Goal: Information Seeking & Learning: Learn about a topic

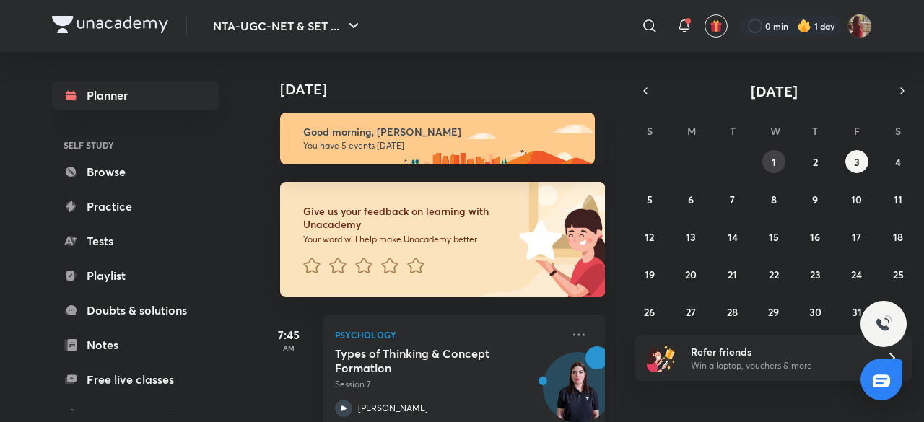
click at [776, 157] on abbr "1" at bounding box center [774, 162] width 4 height 14
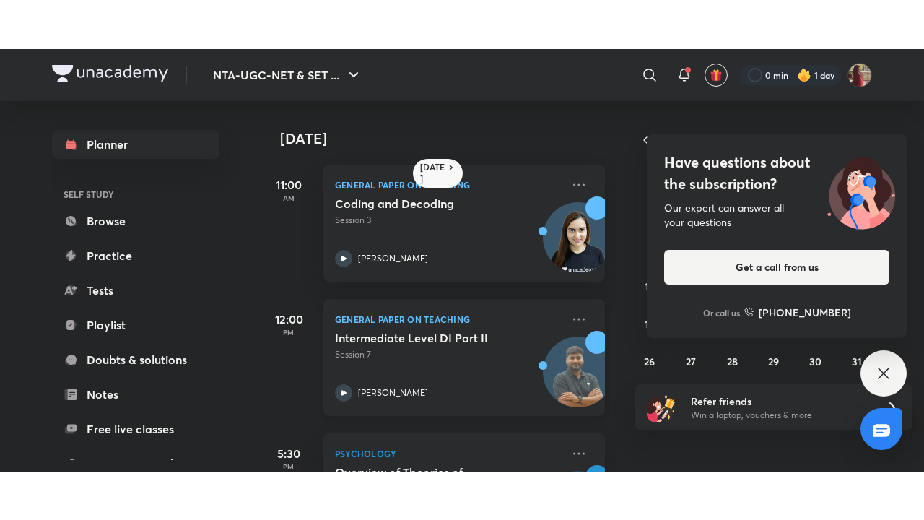
scroll to position [102, 0]
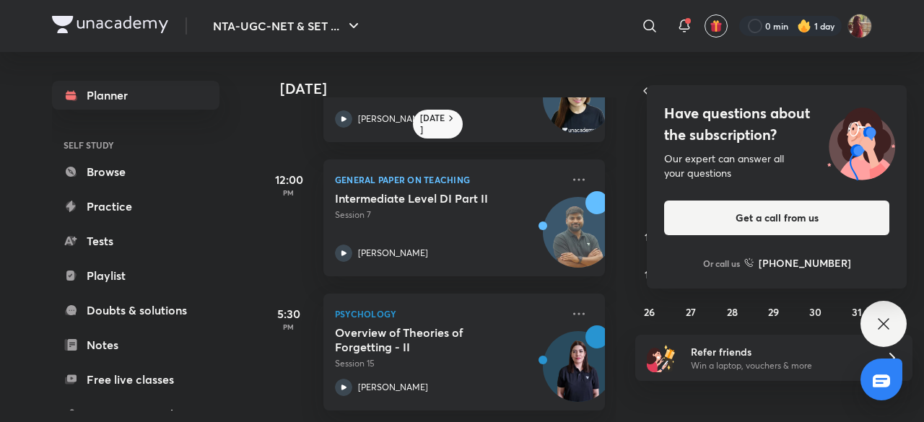
click at [874, 316] on div "Have questions about the subscription? Our expert can answer all your questions…" at bounding box center [884, 324] width 46 height 46
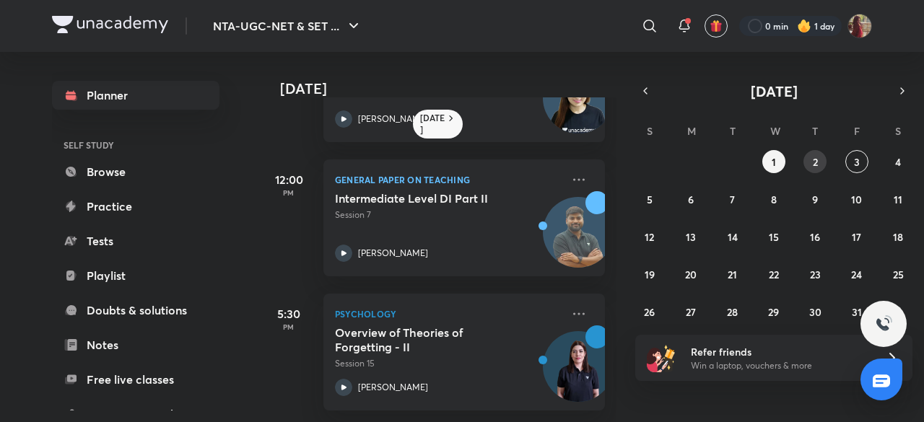
click at [818, 157] on button "2" at bounding box center [815, 161] width 23 height 23
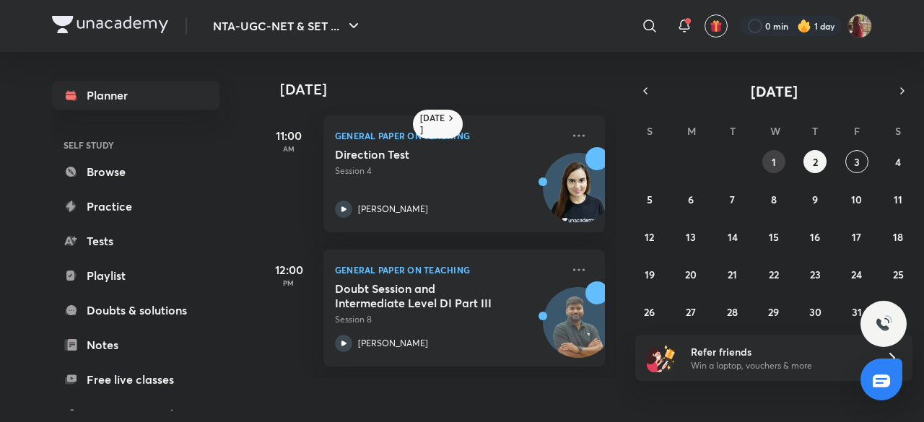
click at [772, 158] on abbr "1" at bounding box center [774, 162] width 4 height 14
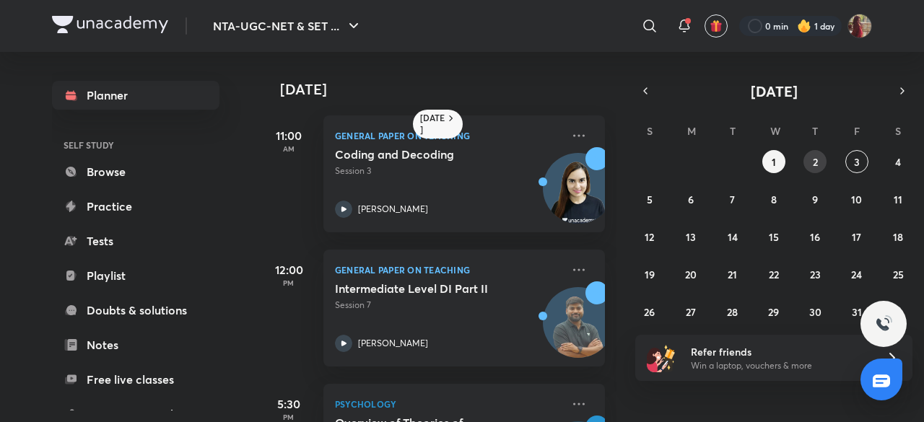
click at [826, 161] on button "2" at bounding box center [815, 161] width 23 height 23
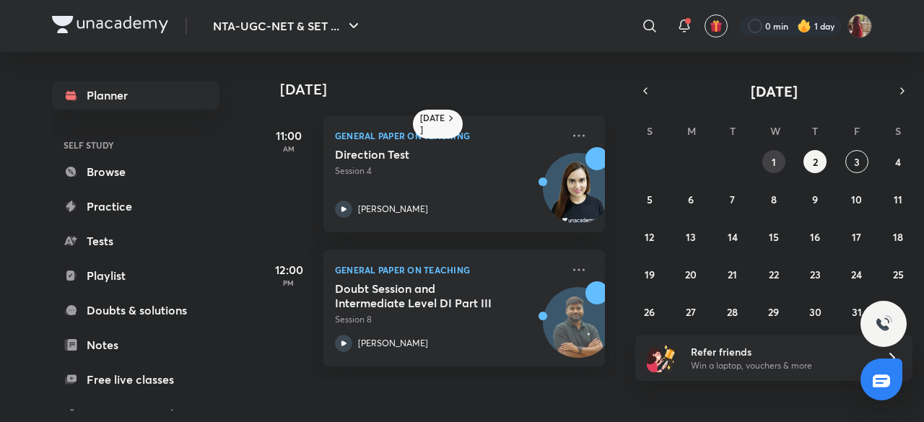
click at [776, 162] on abbr "1" at bounding box center [774, 162] width 4 height 14
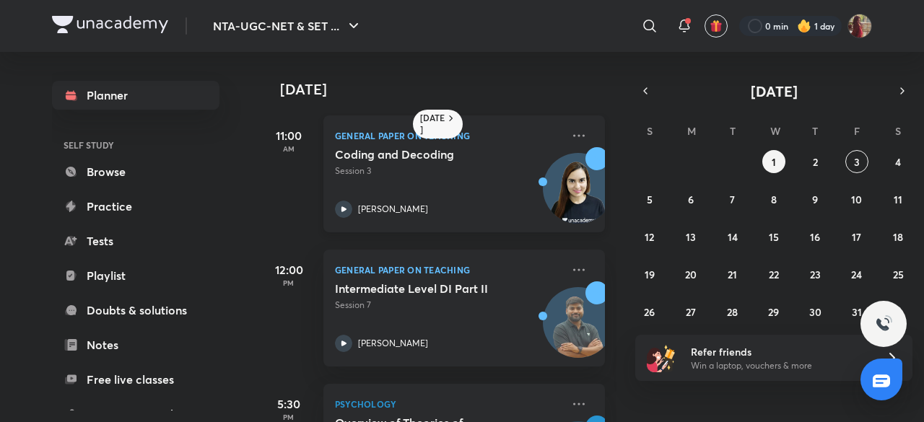
click at [342, 207] on icon at bounding box center [344, 209] width 5 height 5
